Goal: Find specific page/section: Find specific page/section

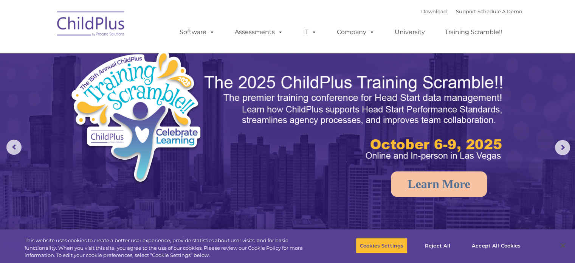
select select "MEDIUM"
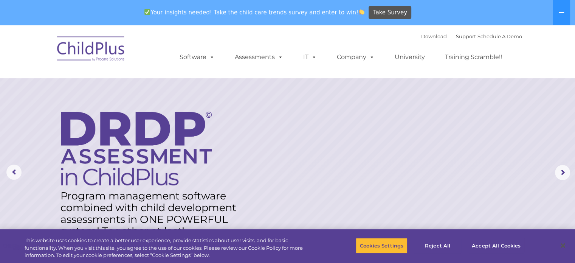
click at [247, 74] on nav "Download Support | Schedule A Demo  MENU MENU Software ChildPlus: The original…" at bounding box center [287, 51] width 575 height 53
